Goal: Consume media (video, audio)

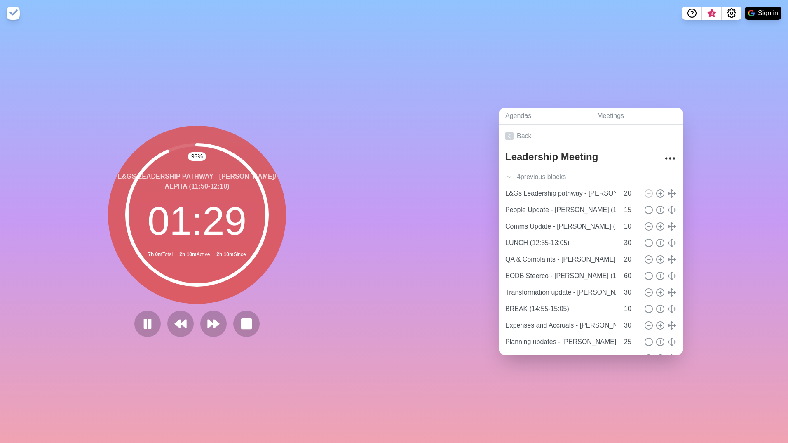
click at [56, 77] on div "93 % L&Gs Leadership pathway - [PERSON_NAME]/ Alpha (11:50-12:10) 01 : 29 7h 0m…" at bounding box center [197, 234] width 394 height 416
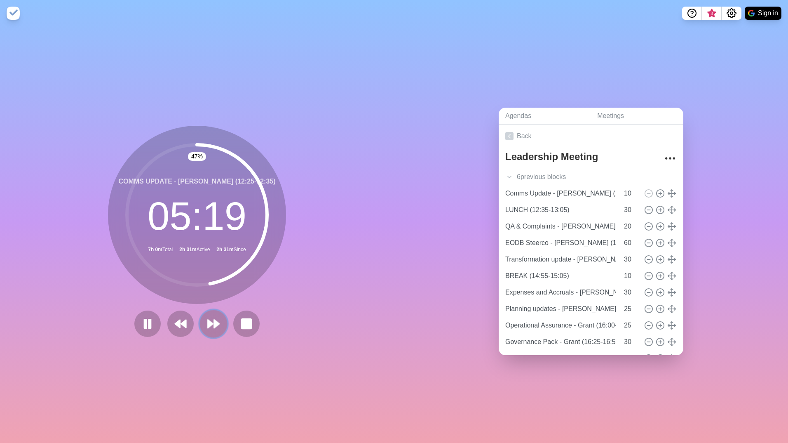
click at [209, 317] on icon at bounding box center [213, 324] width 14 height 14
